Goal: Transaction & Acquisition: Purchase product/service

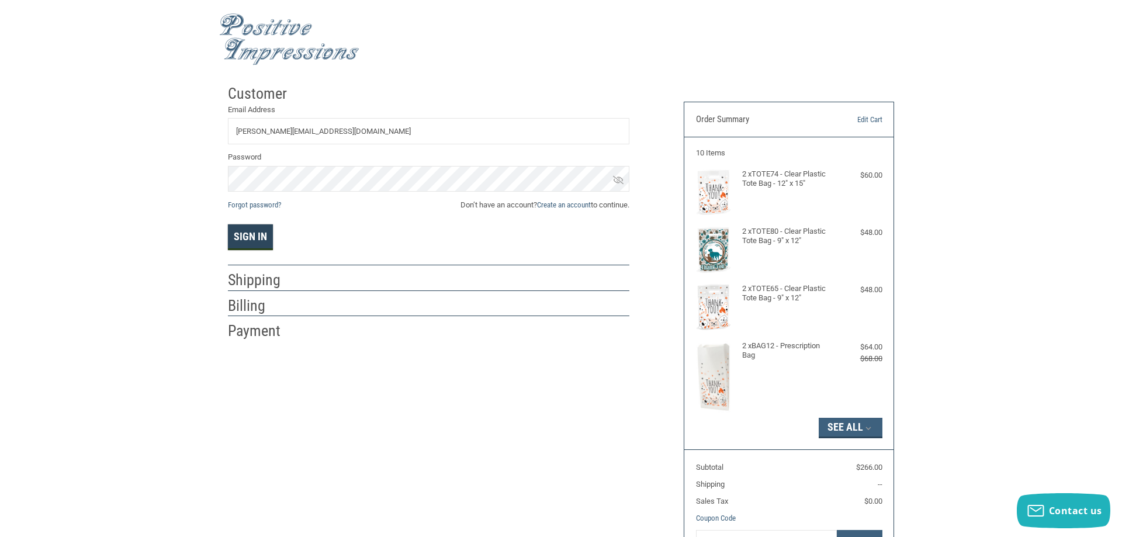
click at [247, 240] on button "Sign In" at bounding box center [250, 237] width 45 height 26
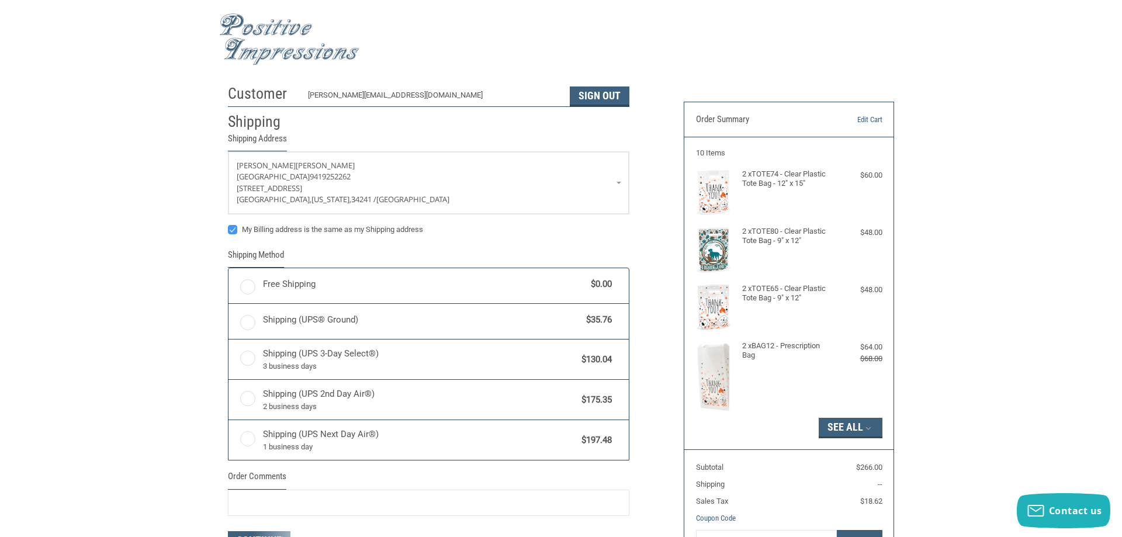
radio input "true"
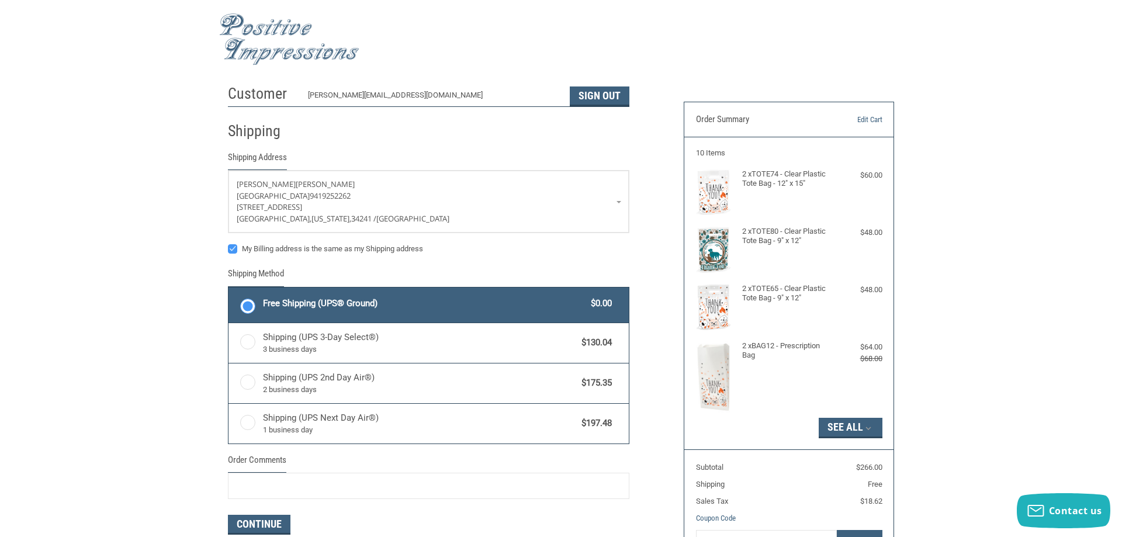
click at [344, 298] on span "Free Shipping (UPS® Ground)" at bounding box center [424, 303] width 323 height 13
click at [229, 289] on input "Free Shipping (UPS® Ground) $0.00" at bounding box center [229, 289] width 1 height 1
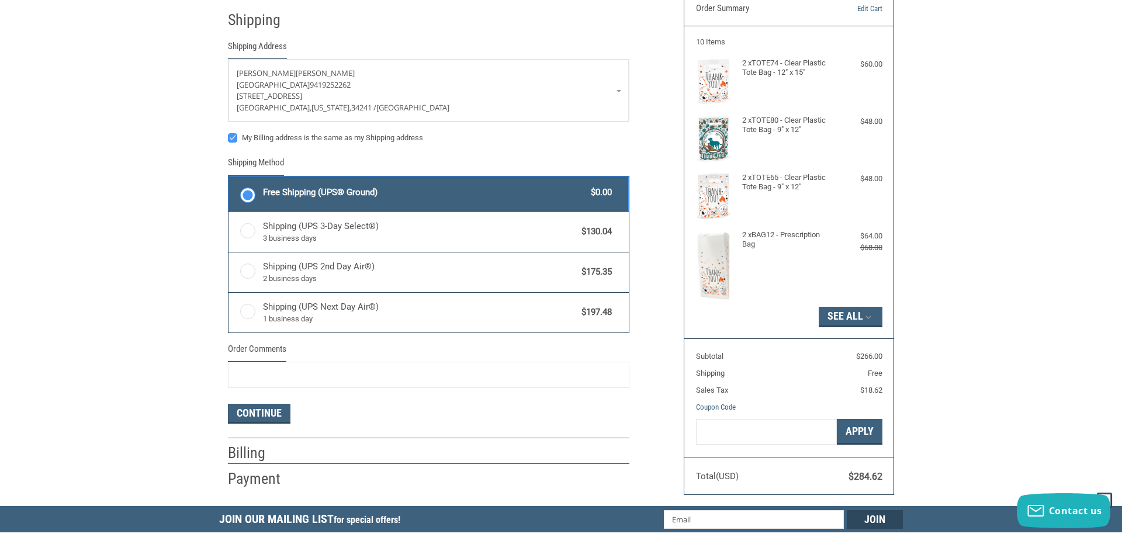
scroll to position [284, 0]
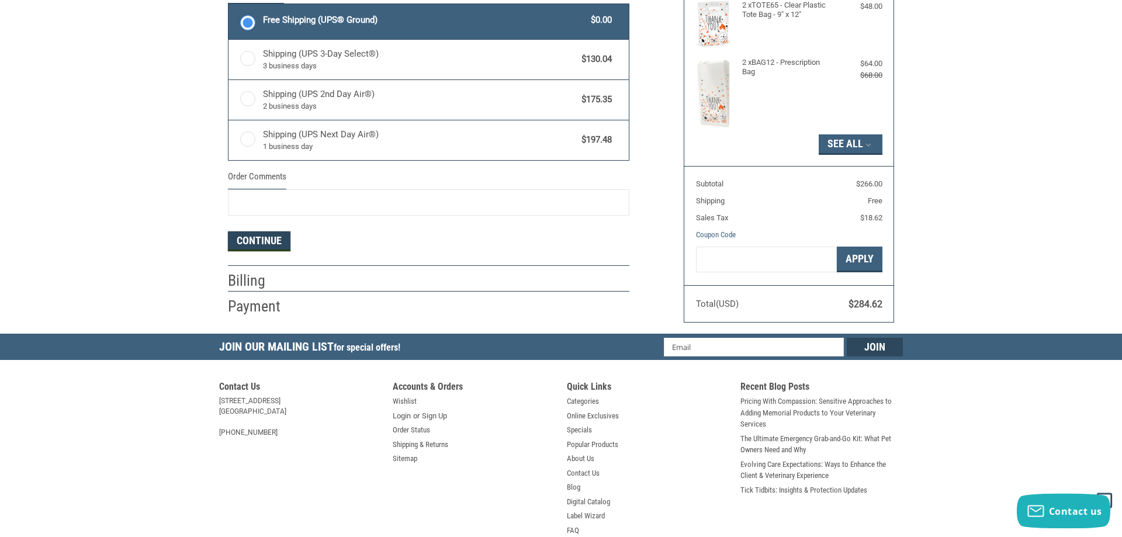
click at [277, 244] on button "Continue" at bounding box center [259, 242] width 63 height 20
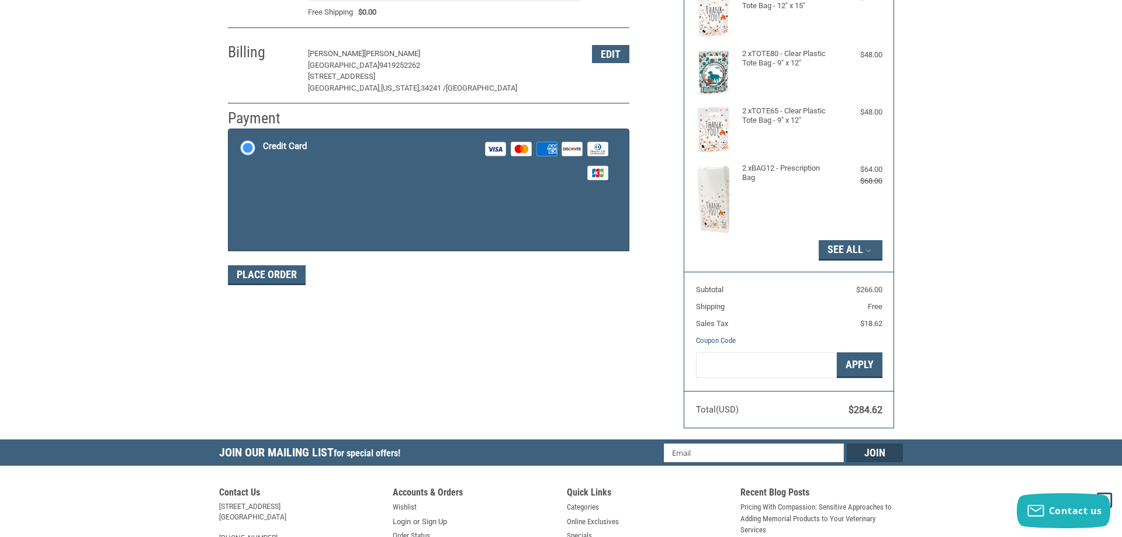
scroll to position [175, 0]
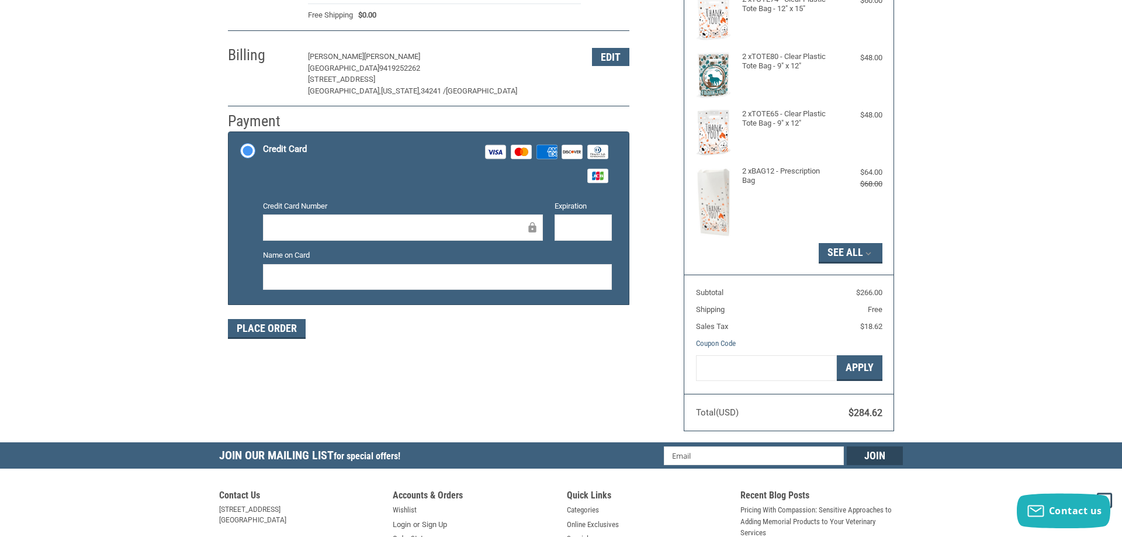
click at [346, 194] on label "Credit Card Visa Master Amex Discover Diners Club JCB" at bounding box center [429, 163] width 400 height 63
click at [229, 134] on input "Credit Card Visa Master Amex Discover Diners Club JCB" at bounding box center [229, 133] width 1 height 1
click at [457, 386] on div "Customer [PERSON_NAME][EMAIL_ADDRESS][DOMAIN_NAME] Sign Out Shipping [PERSON_NA…" at bounding box center [561, 173] width 684 height 538
click at [525, 356] on div "Customer [PERSON_NAME][EMAIL_ADDRESS][DOMAIN_NAME] Sign Out Shipping [PERSON_NA…" at bounding box center [561, 173] width 684 height 538
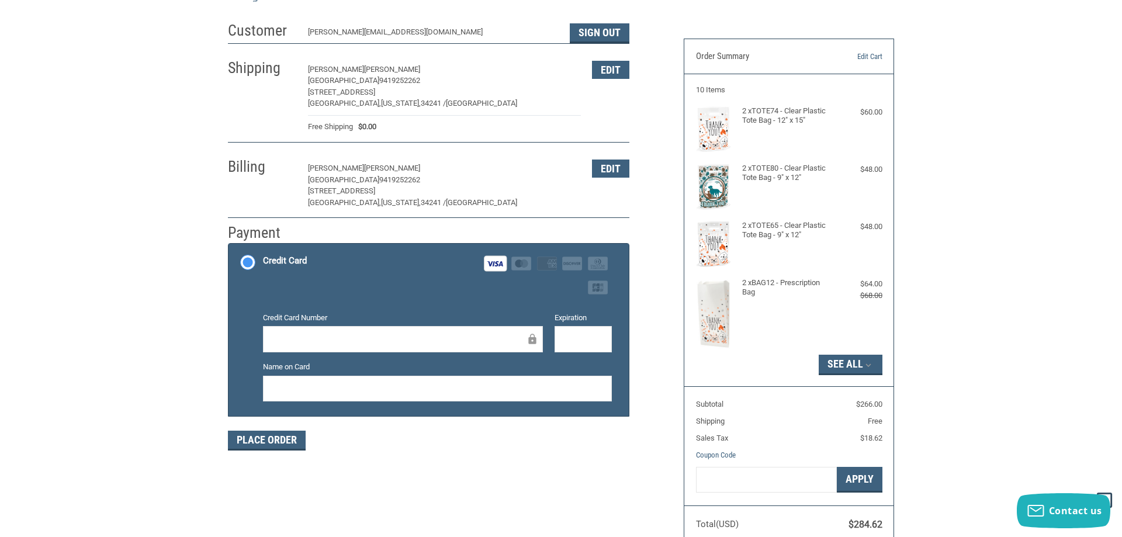
scroll to position [70, 0]
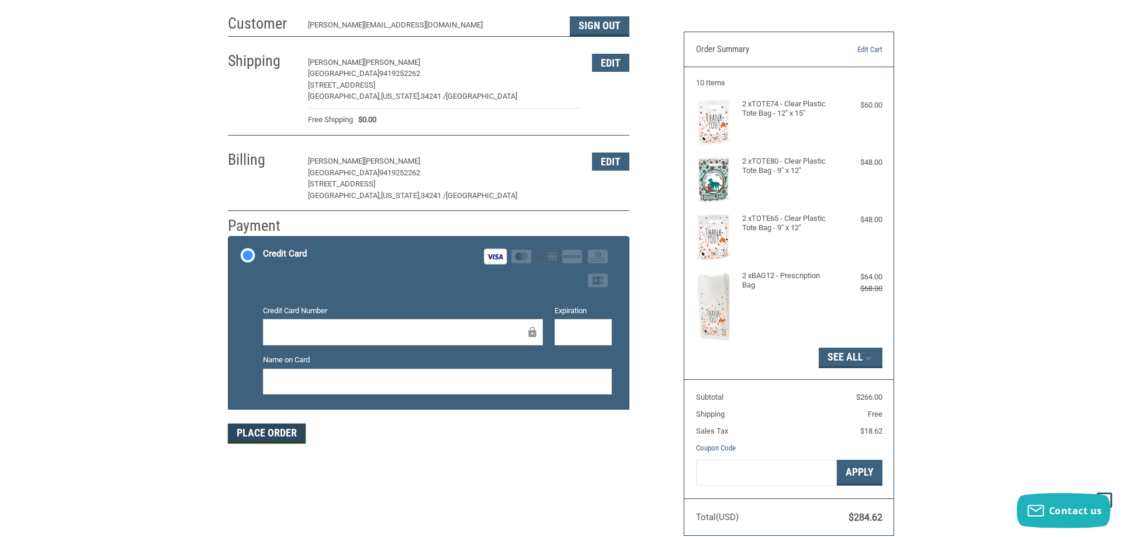
click at [284, 430] on button "Place Order" at bounding box center [267, 434] width 78 height 20
